Goal: Communication & Community: Answer question/provide support

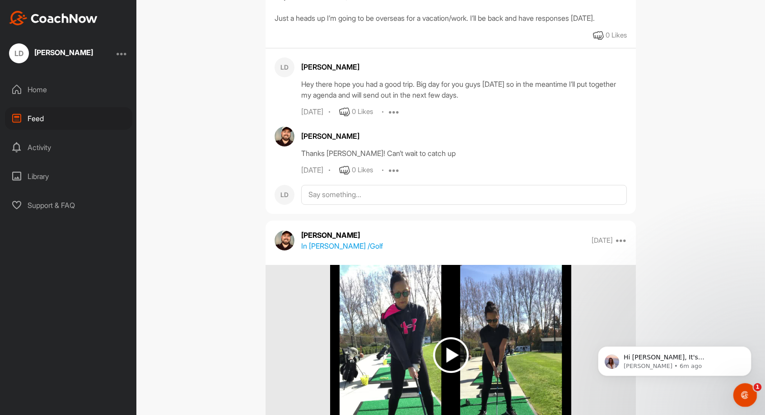
click at [739, 388] on div "Open Intercom Messenger" at bounding box center [744, 393] width 30 height 30
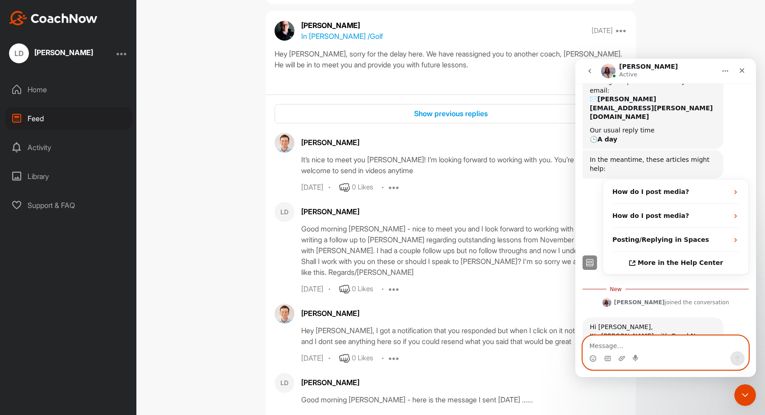
scroll to position [7980, 0]
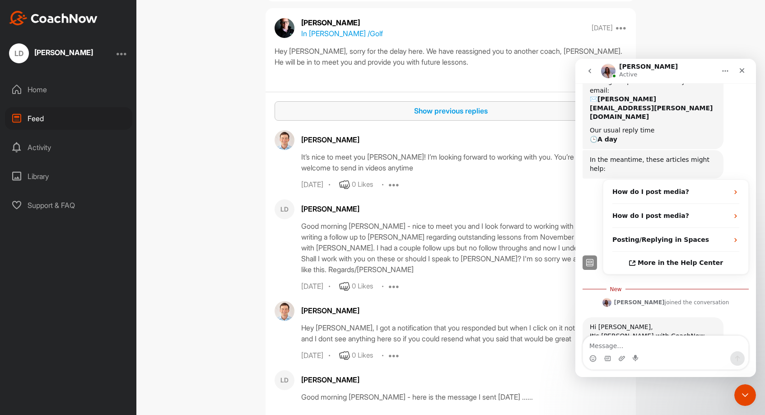
click at [440, 116] on div "Show previous replies" at bounding box center [451, 110] width 338 height 11
click at [435, 116] on div "Show previous replies" at bounding box center [451, 110] width 338 height 11
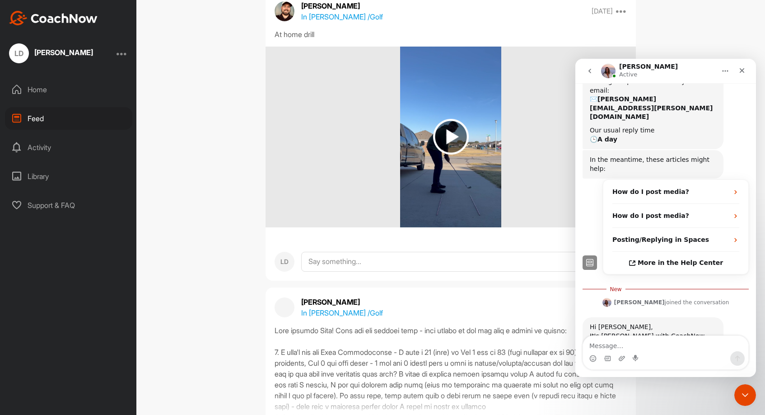
scroll to position [16429, 0]
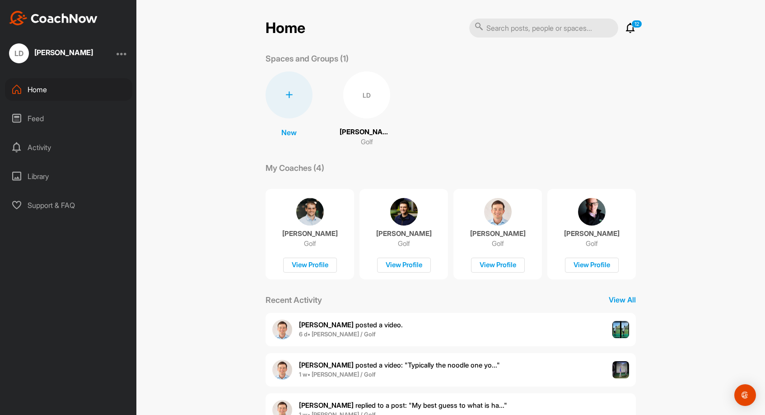
click at [60, 172] on div "Library" at bounding box center [68, 176] width 127 height 23
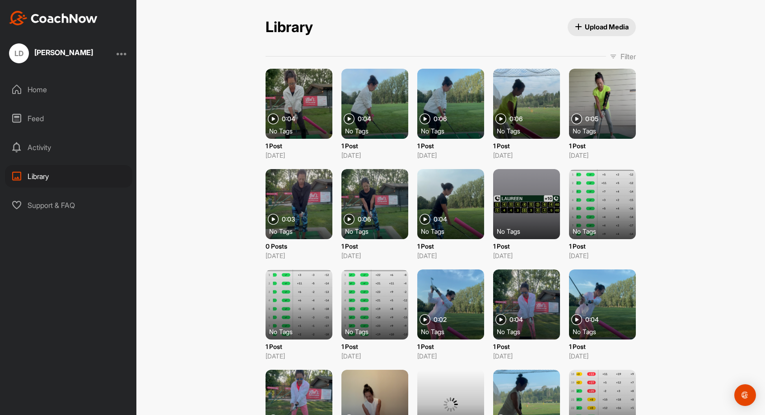
click at [51, 119] on div "Feed" at bounding box center [68, 118] width 127 height 23
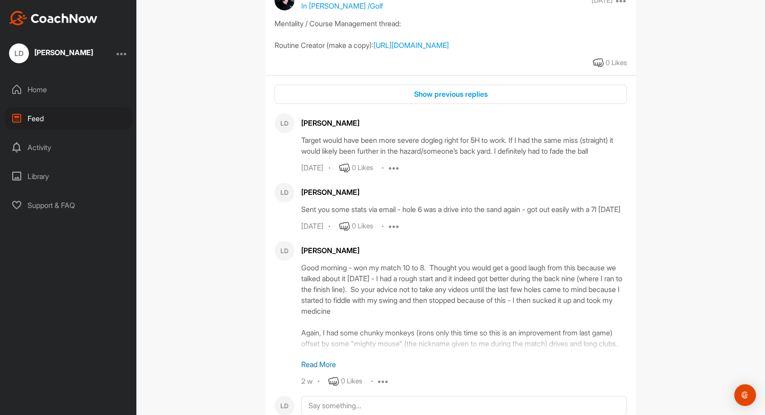
scroll to position [1438, 0]
click at [61, 176] on div "Library" at bounding box center [68, 176] width 127 height 23
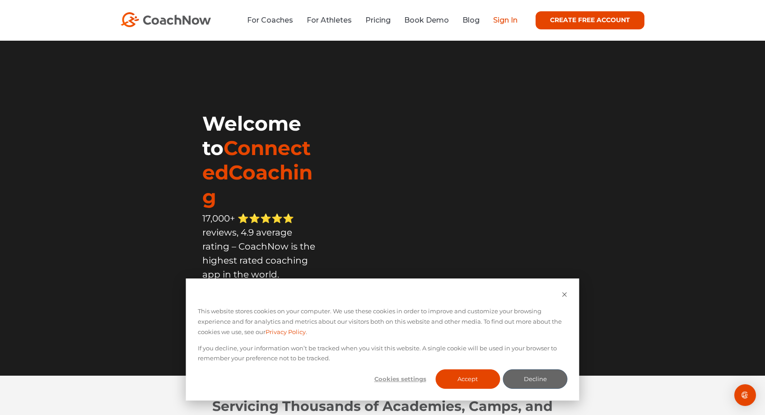
click at [512, 21] on link "Sign In" at bounding box center [505, 20] width 24 height 9
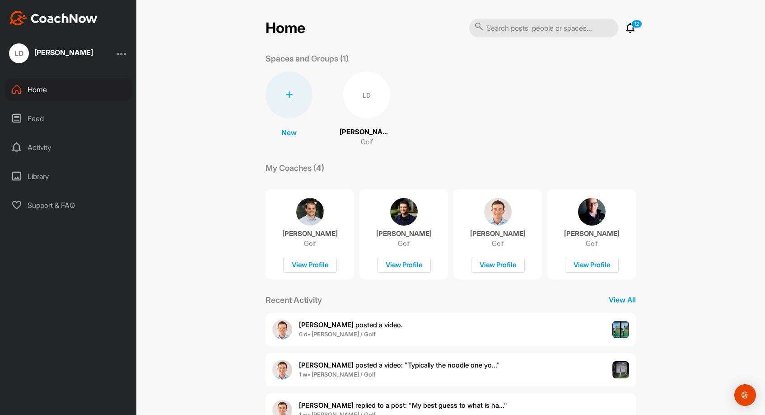
click at [633, 29] on icon at bounding box center [630, 28] width 11 height 11
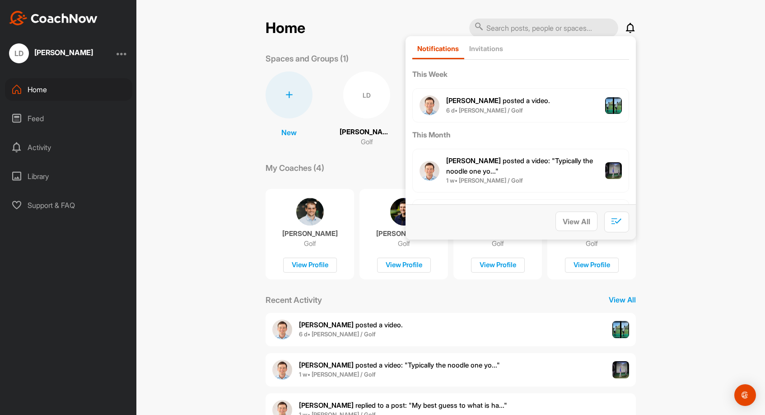
click at [49, 179] on div "Library" at bounding box center [68, 176] width 127 height 23
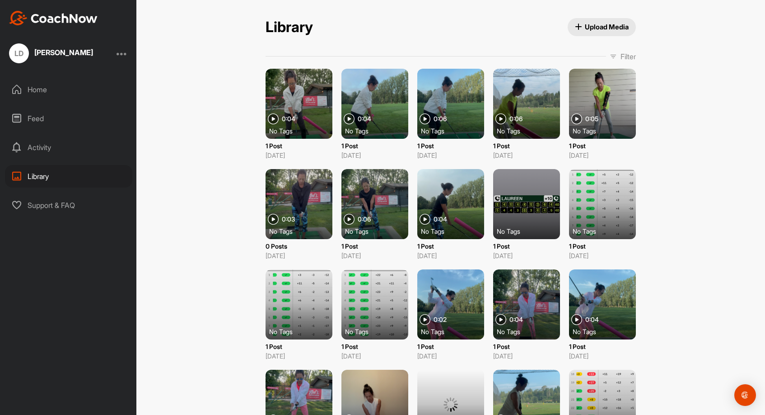
click at [42, 116] on div "Feed" at bounding box center [68, 118] width 127 height 23
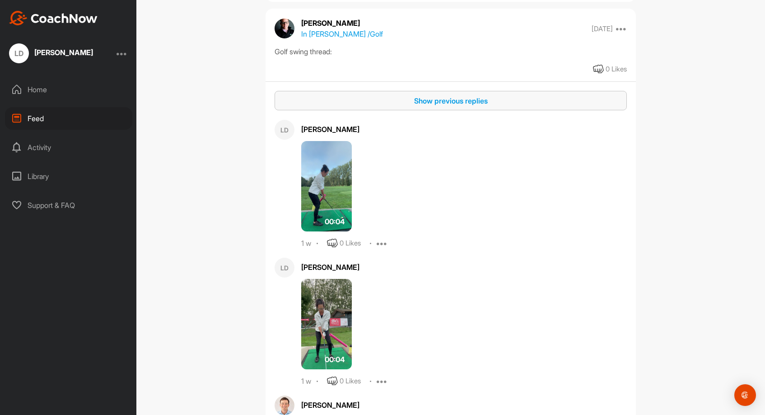
scroll to position [2812, 0]
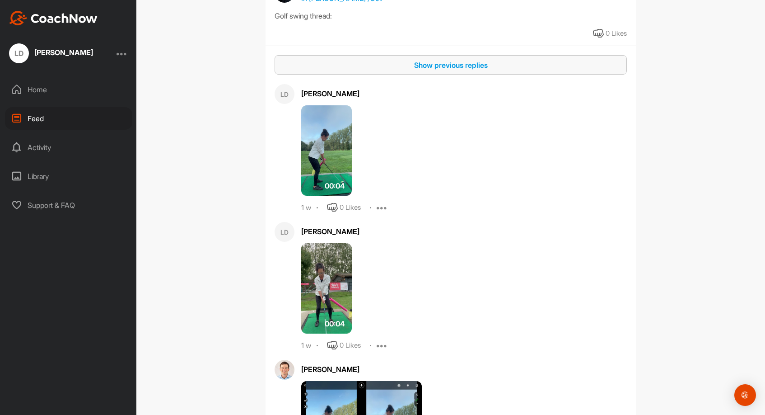
click at [428, 70] on div "Show previous replies" at bounding box center [451, 65] width 338 height 11
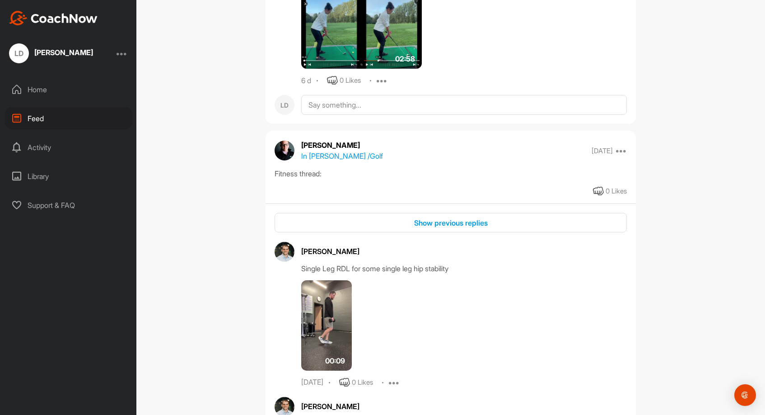
scroll to position [4531, 0]
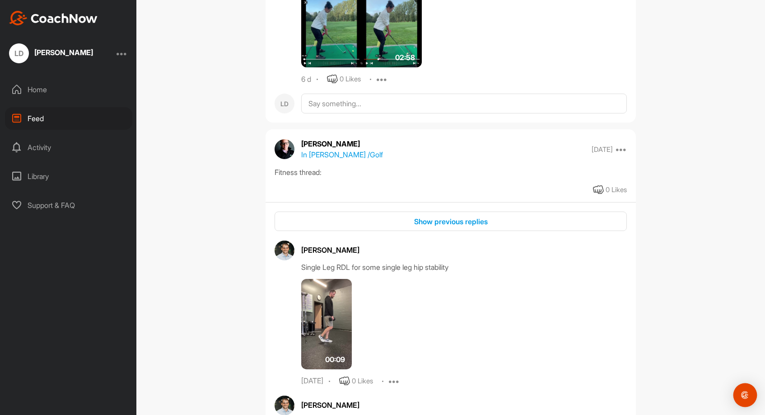
click at [745, 396] on img "Open Intercom Messenger" at bounding box center [745, 395] width 12 height 12
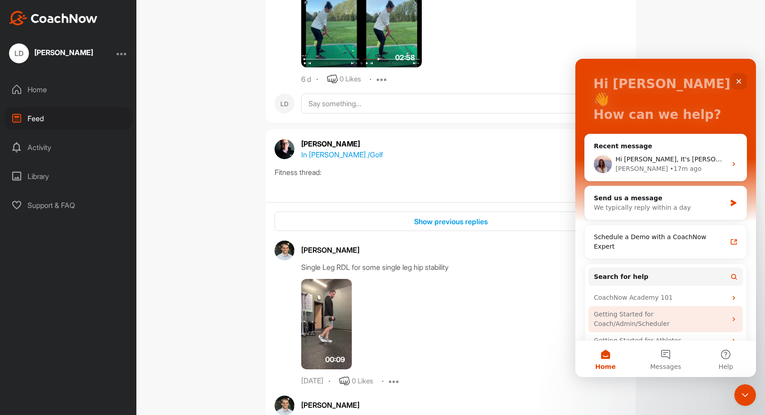
scroll to position [46, 0]
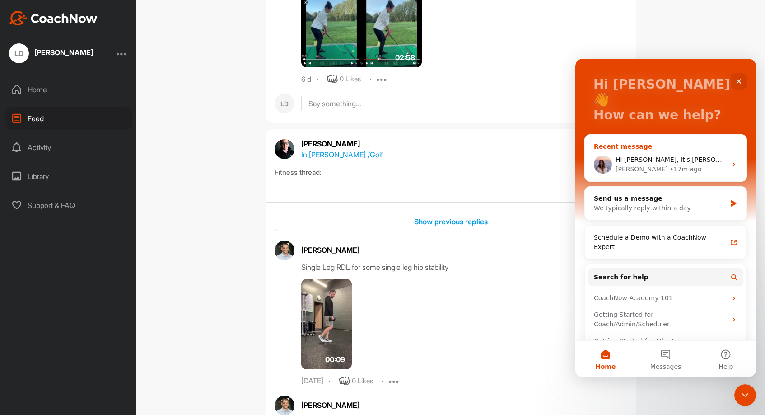
click at [670, 164] on div "• 17m ago" at bounding box center [686, 168] width 32 height 9
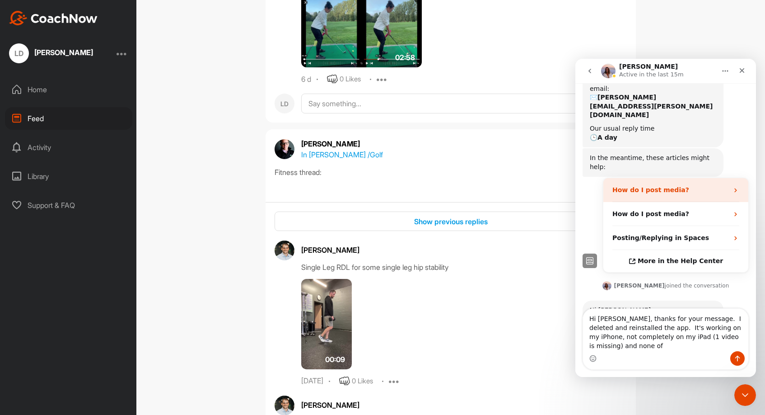
scroll to position [131, 0]
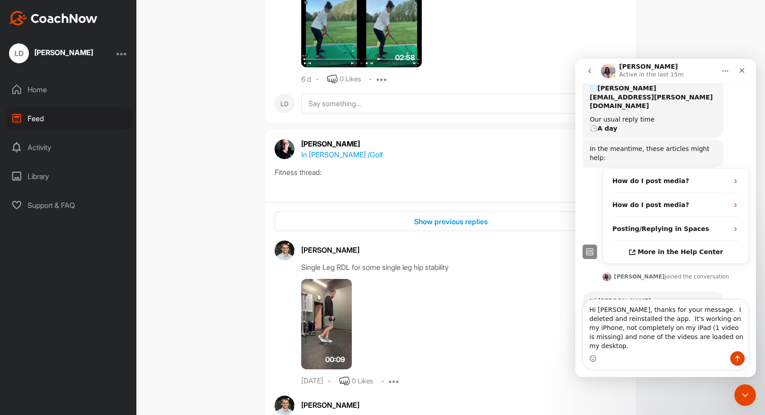
click at [648, 327] on textarea "Hi Maggie, thanks for your message. I deleted and reinstalled the app. It's wor…" at bounding box center [665, 324] width 165 height 51
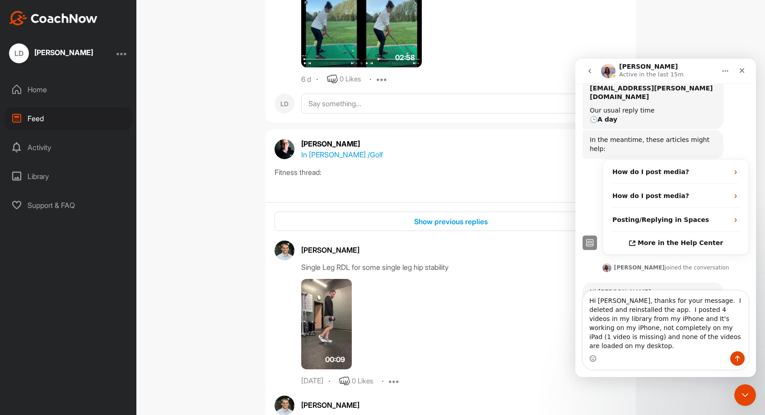
drag, startPoint x: 723, startPoint y: 327, endPoint x: 649, endPoint y: 329, distance: 74.1
click at [649, 329] on textarea "Hi Maggie, thanks for your message. I deleted and reinstalled the app. I posted…" at bounding box center [665, 320] width 165 height 61
click at [650, 336] on textarea "Hi Maggie, thanks for your message. I deleted and reinstalled the app. I posted…" at bounding box center [665, 320] width 165 height 61
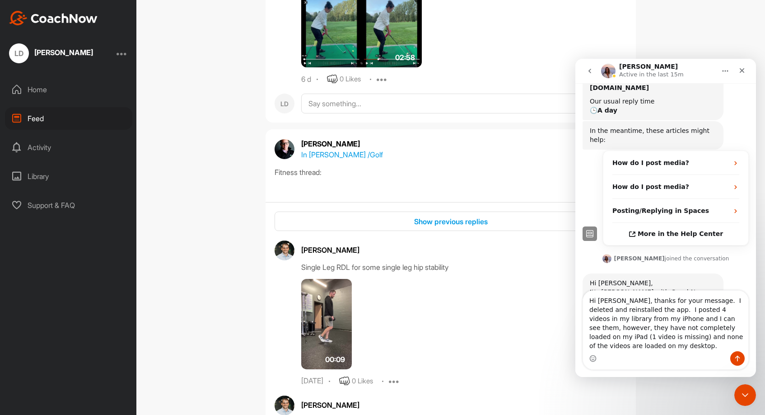
drag, startPoint x: 681, startPoint y: 337, endPoint x: 661, endPoint y: 337, distance: 19.9
click at [661, 336] on textarea "Hi Maggie, thanks for your message. I deleted and reinstalled the app. I posted…" at bounding box center [665, 320] width 165 height 61
click at [632, 346] on textarea "Hi Maggie, thanks for your message. I deleted and reinstalled the app. I posted…" at bounding box center [665, 320] width 165 height 61
type textarea "Hi Maggie, thanks for your message. I deleted and reinstalled the app. I posted…"
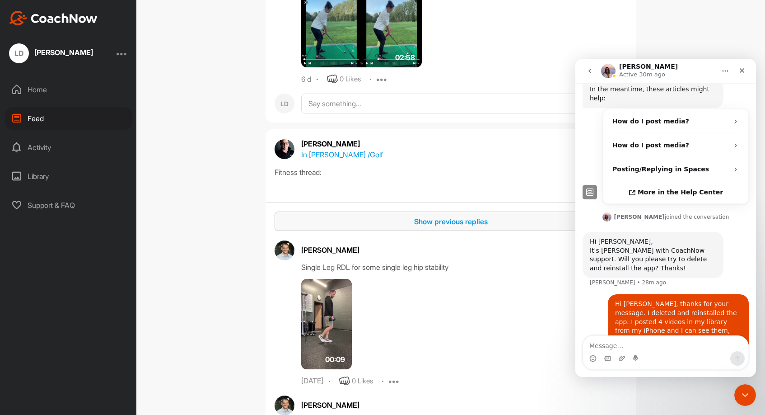
scroll to position [4538, 0]
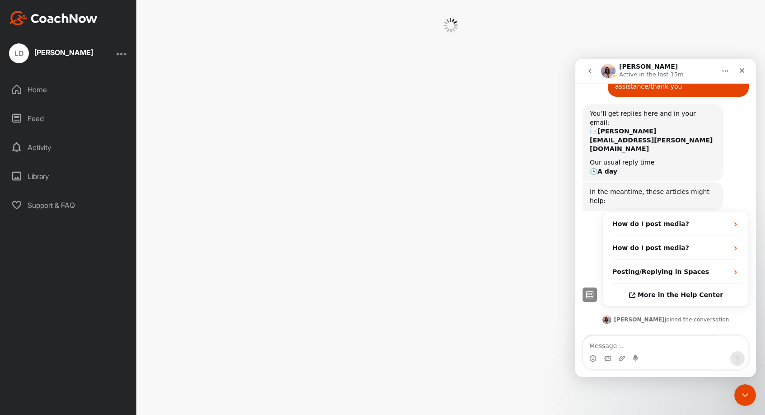
scroll to position [104, 0]
